Goal: Find specific page/section: Find specific page/section

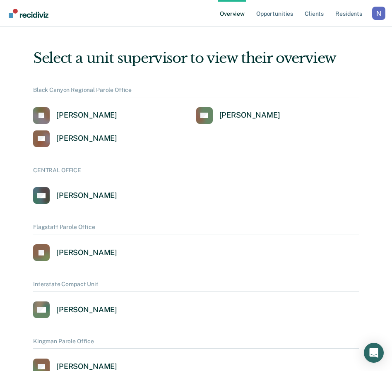
click at [377, 10] on div "Profile dropdown button" at bounding box center [379, 13] width 13 height 13
click at [346, 33] on link "Profile" at bounding box center [345, 33] width 67 height 7
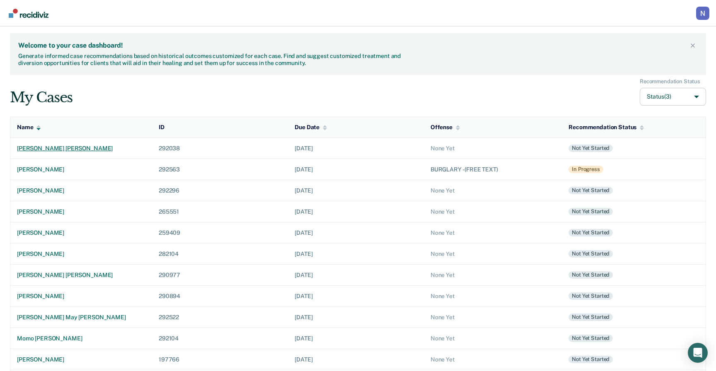
click at [48, 147] on div "[PERSON_NAME] [PERSON_NAME]" at bounding box center [81, 148] width 128 height 7
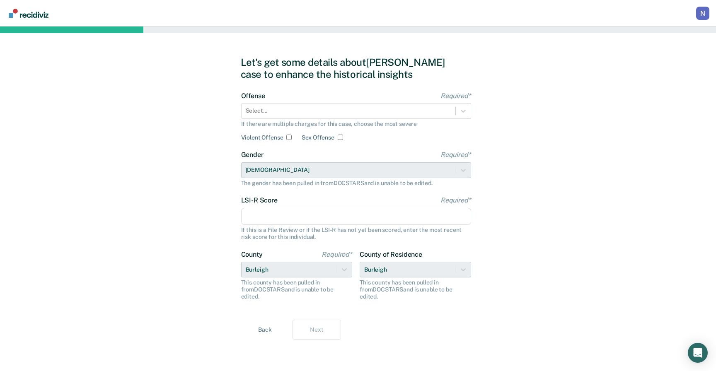
click at [699, 12] on div "Profile dropdown button" at bounding box center [702, 13] width 13 height 13
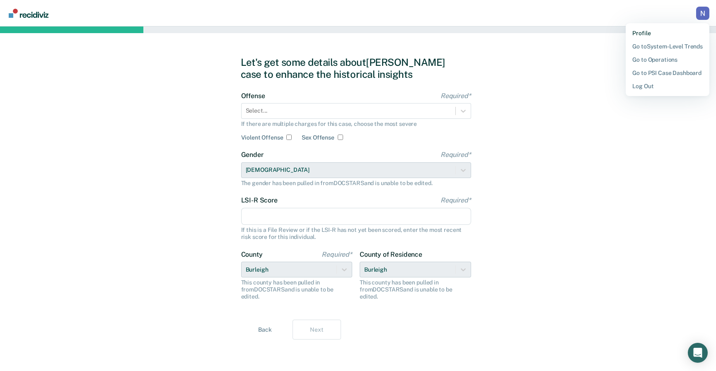
click at [670, 33] on link "Profile" at bounding box center [667, 33] width 70 height 7
